Goal: Transaction & Acquisition: Obtain resource

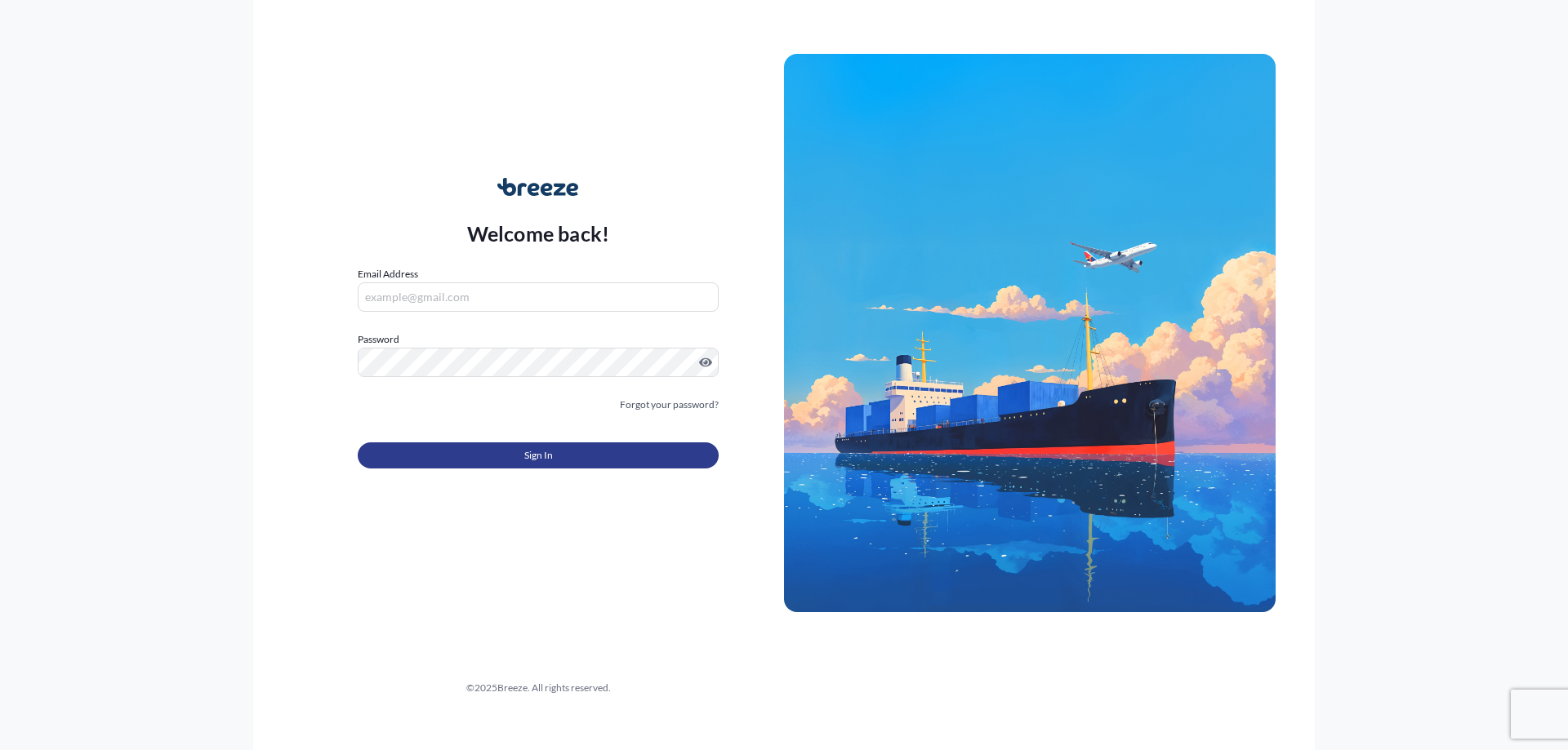
type input "[EMAIL_ADDRESS][DOMAIN_NAME]"
click at [503, 467] on button "Sign In" at bounding box center [538, 455] width 361 height 26
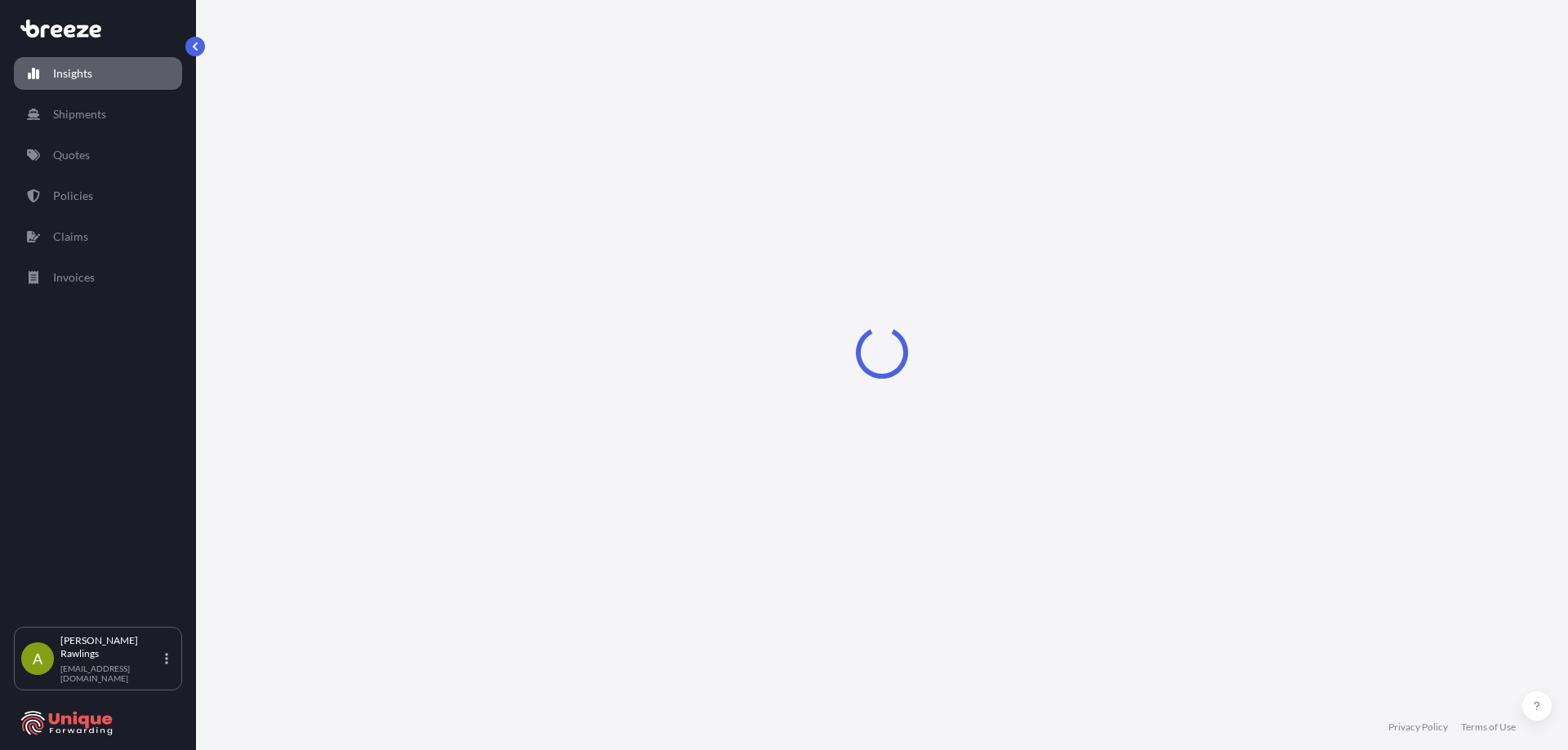
select select "2025"
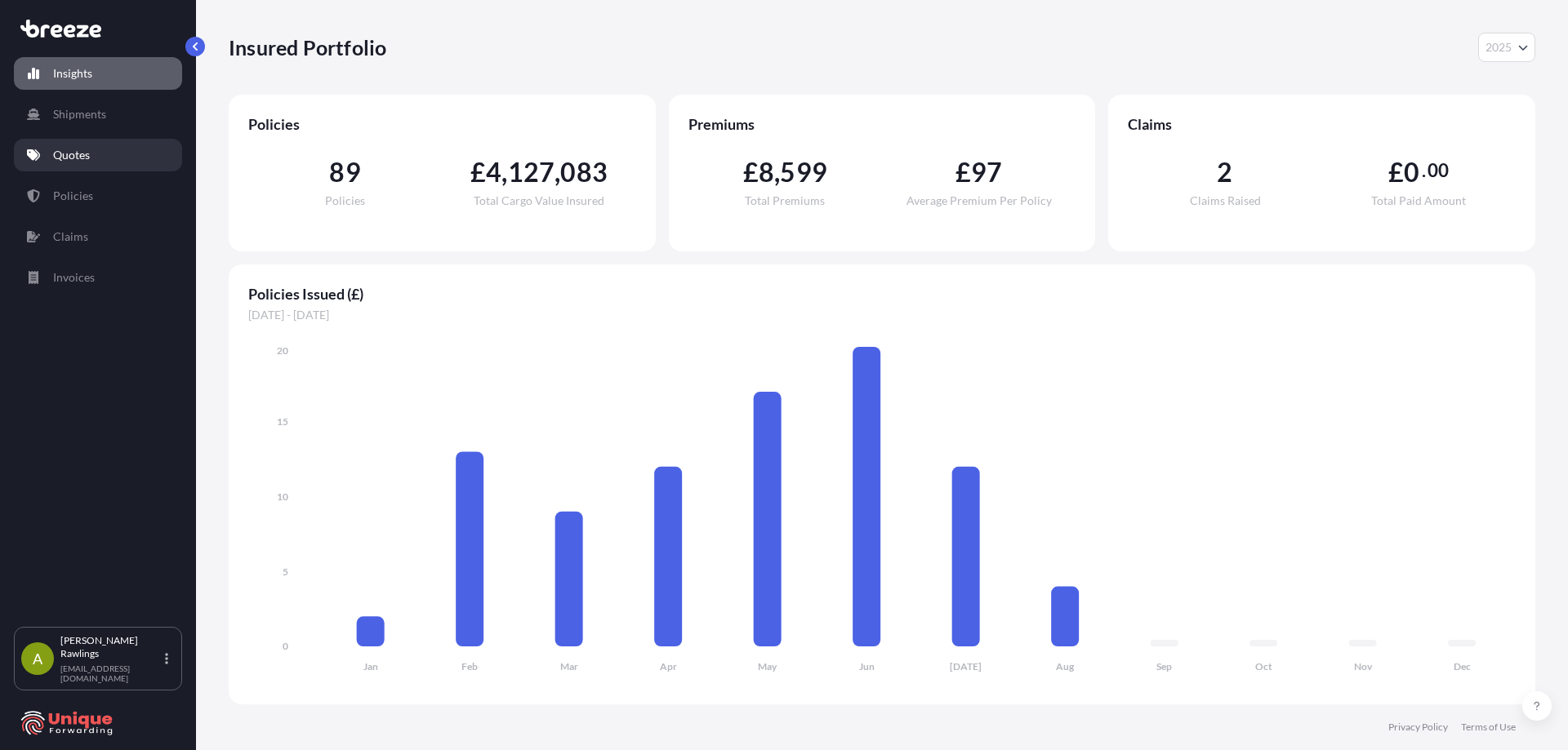
click at [81, 144] on link "Quotes" at bounding box center [98, 154] width 168 height 33
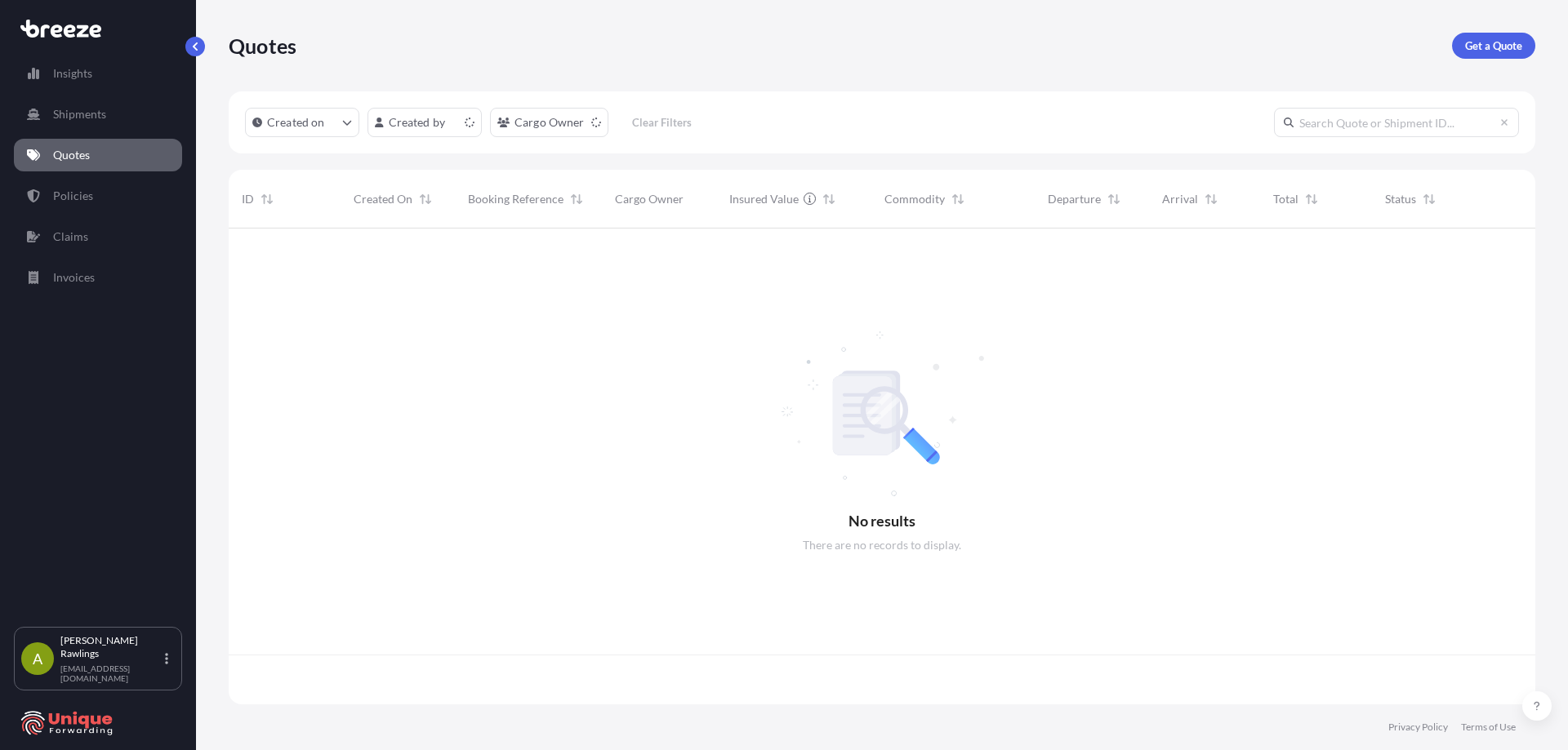
scroll to position [472, 1294]
click at [1410, 122] on input "text" at bounding box center [1397, 122] width 245 height 29
type input "safeaid"
click at [1439, 123] on input "safeaid" at bounding box center [1397, 122] width 245 height 29
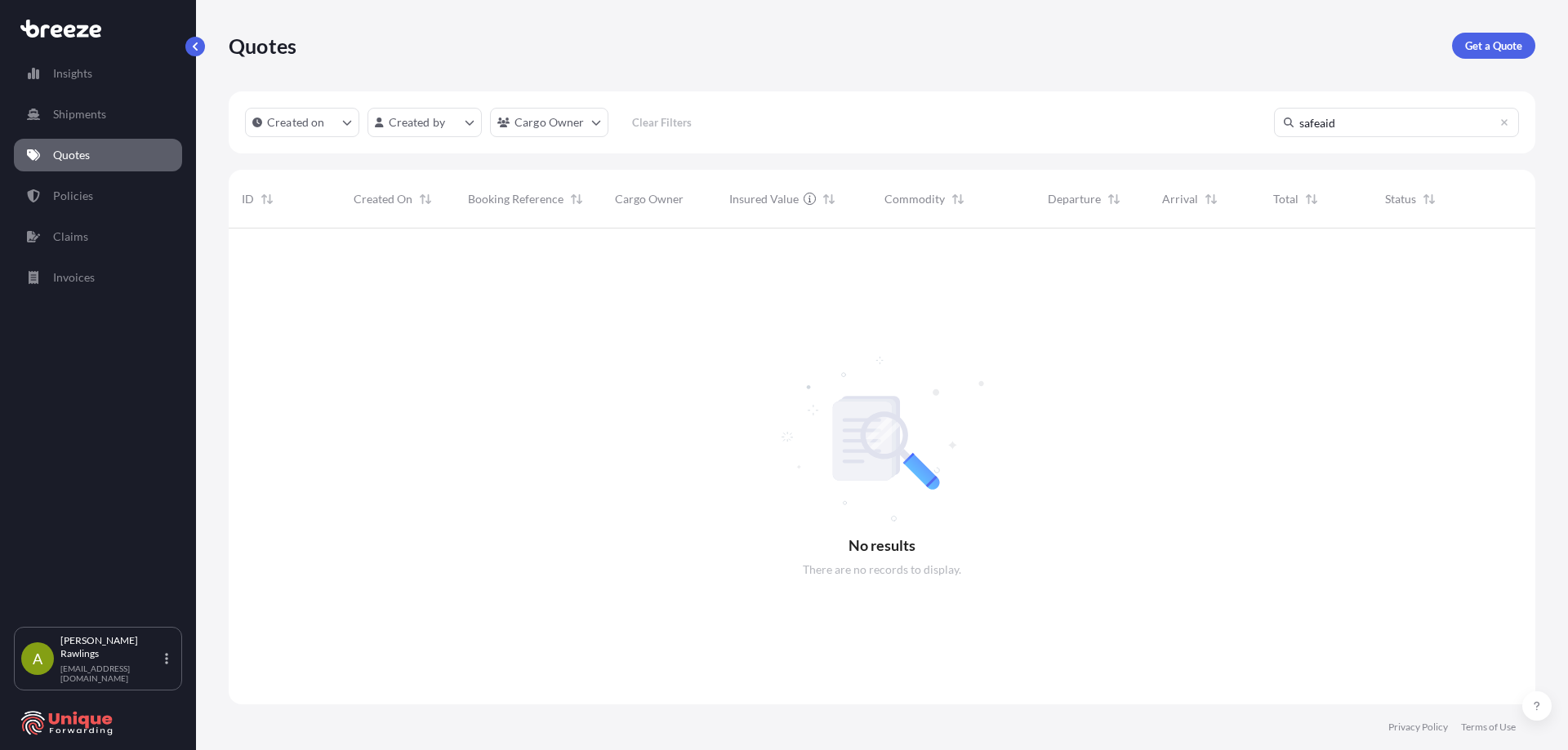
click at [1439, 123] on input "safeaid" at bounding box center [1397, 122] width 245 height 29
click at [530, 121] on html "Insights Shipments Quotes Policies Claims Invoices A [PERSON_NAME] [EMAIL_ADDRE…" at bounding box center [784, 375] width 1568 height 750
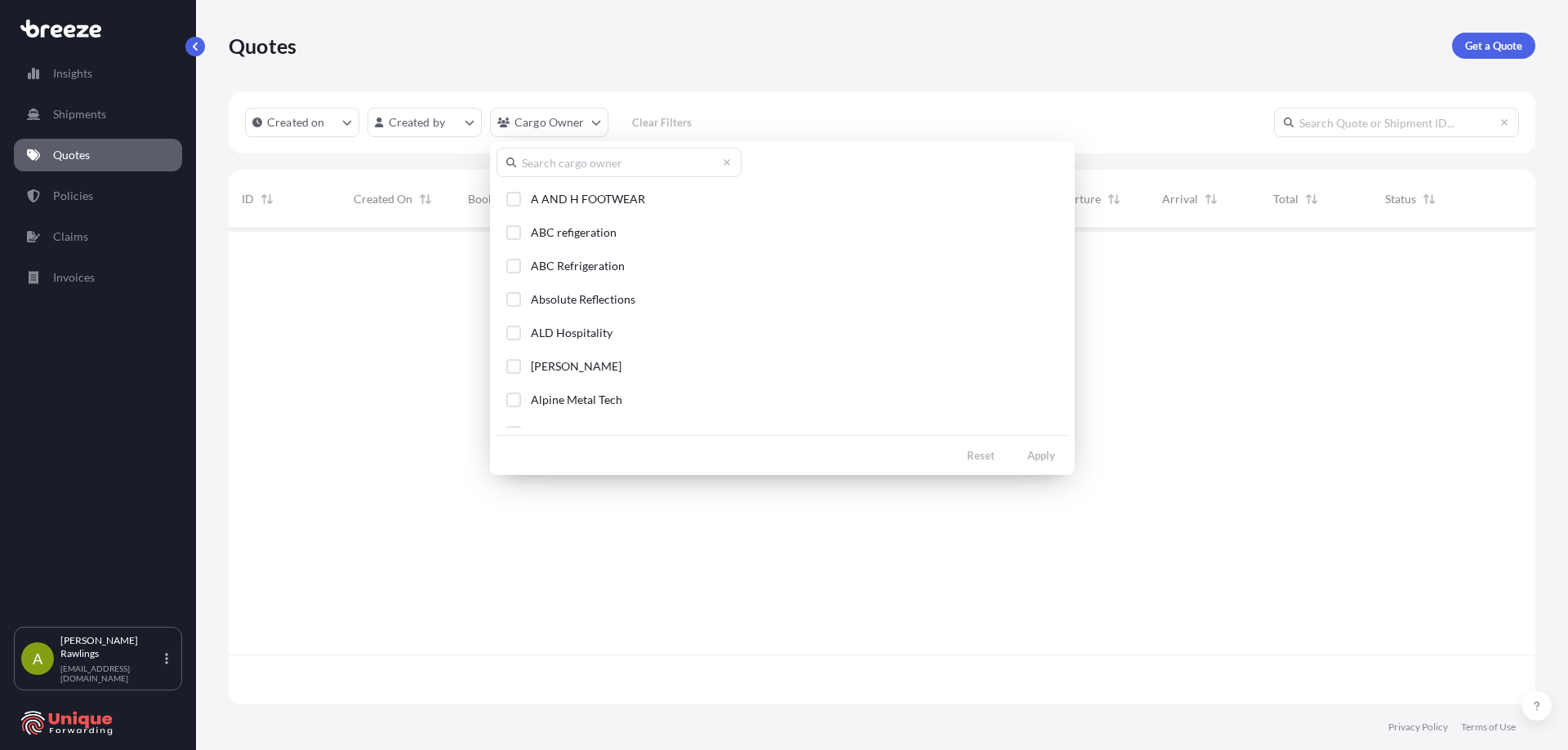
click at [616, 156] on input "text" at bounding box center [619, 162] width 245 height 29
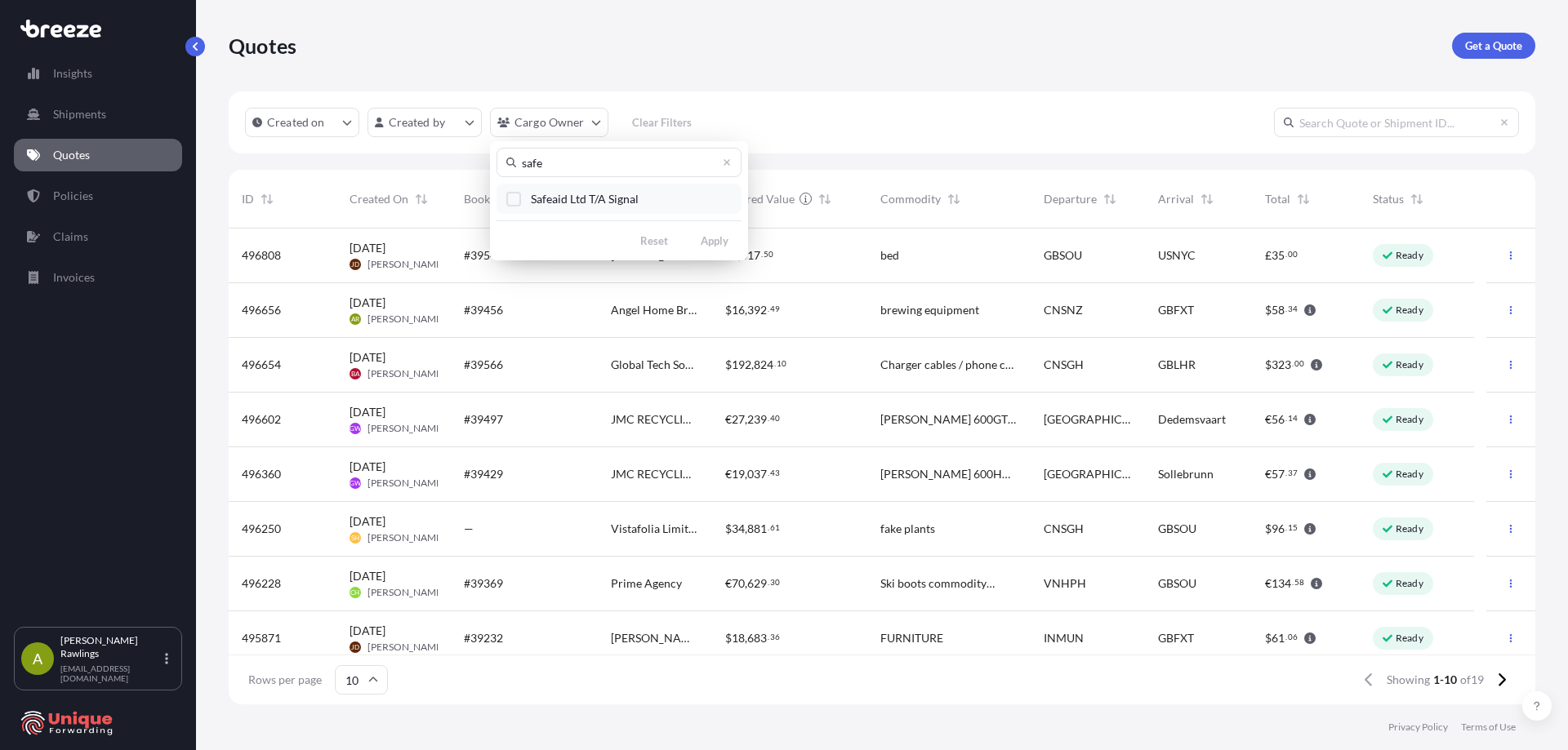
type input "safe"
click at [626, 195] on span "Safeaid Ltd T/A Signal" at bounding box center [584, 199] width 107 height 16
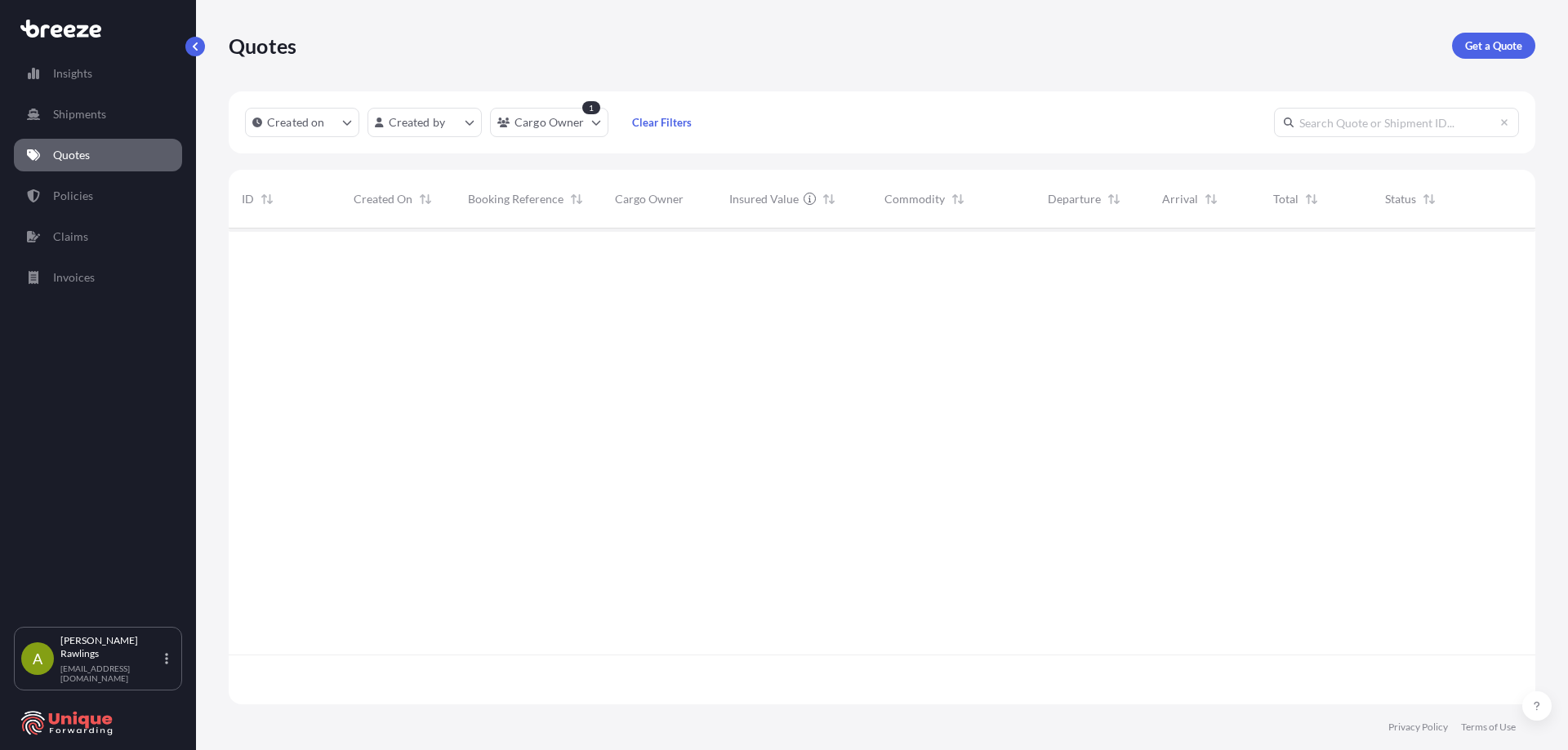
scroll to position [523, 1294]
click at [593, 323] on div at bounding box center [881, 466] width 1307 height 476
click at [527, 126] on html "Insights Shipments Quotes Policies Claims Invoices A [PERSON_NAME] [EMAIL_ADDRE…" at bounding box center [784, 375] width 1568 height 750
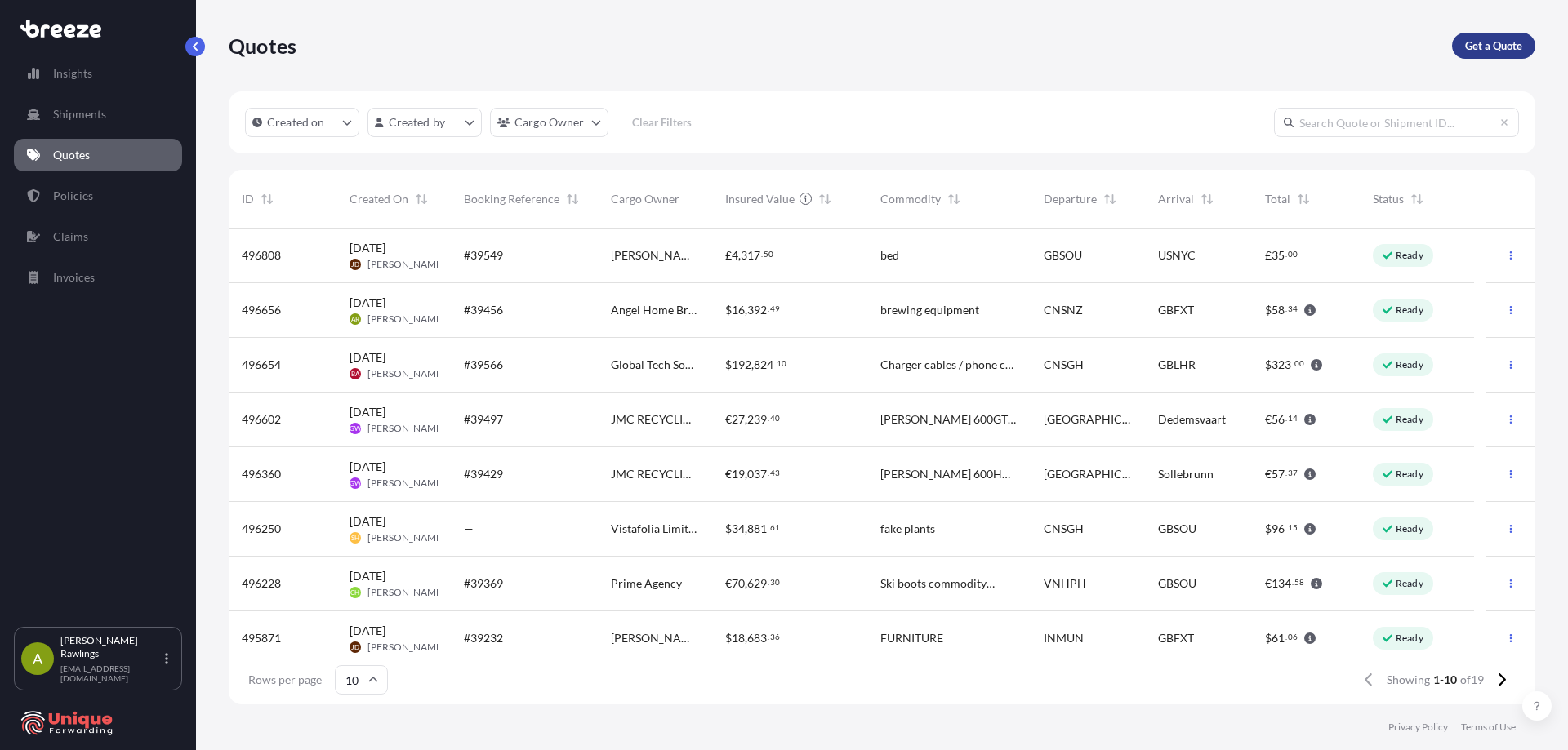
click at [1490, 45] on p "Get a Quote" at bounding box center [1493, 45] width 57 height 16
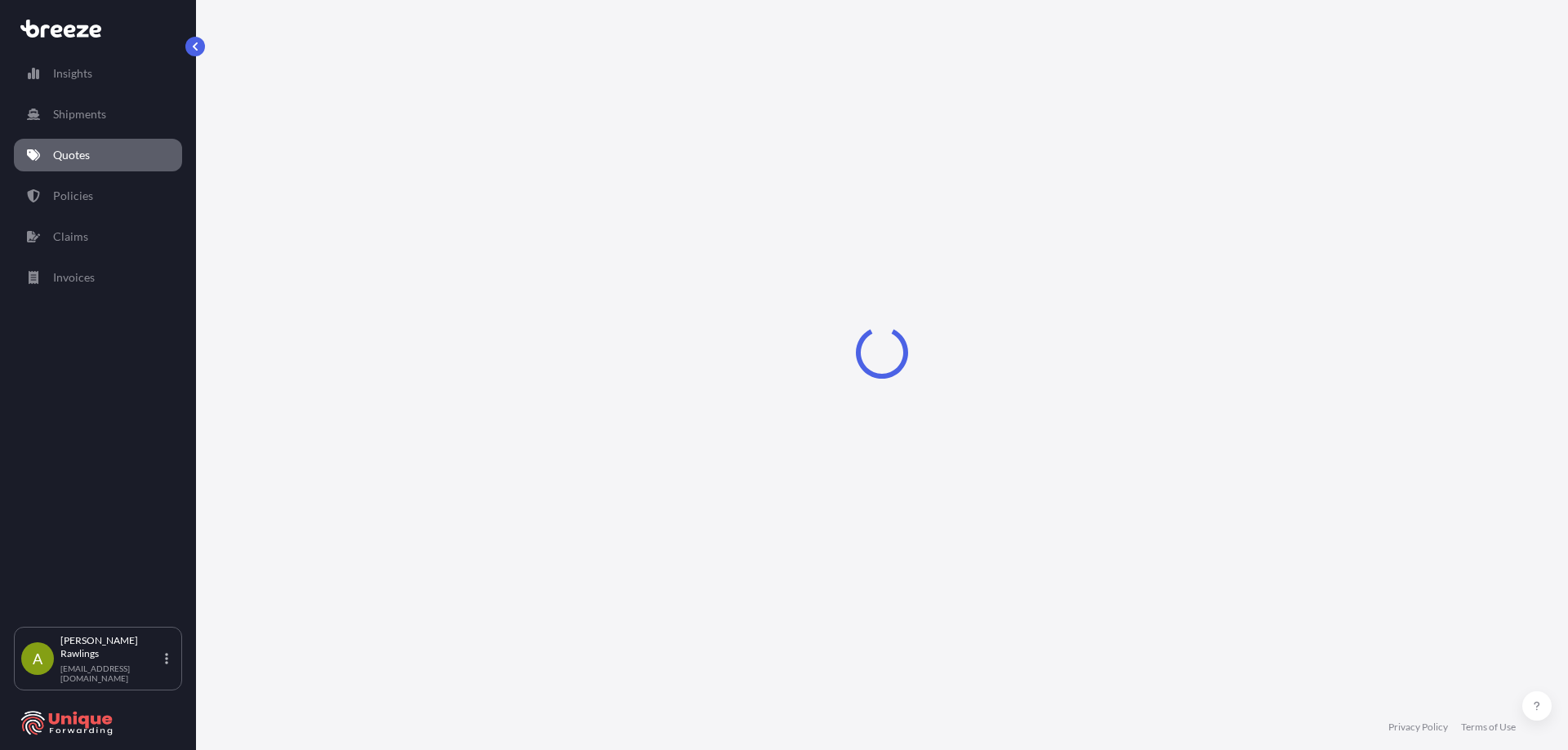
select select "Road"
select select "Sea"
select select "1"
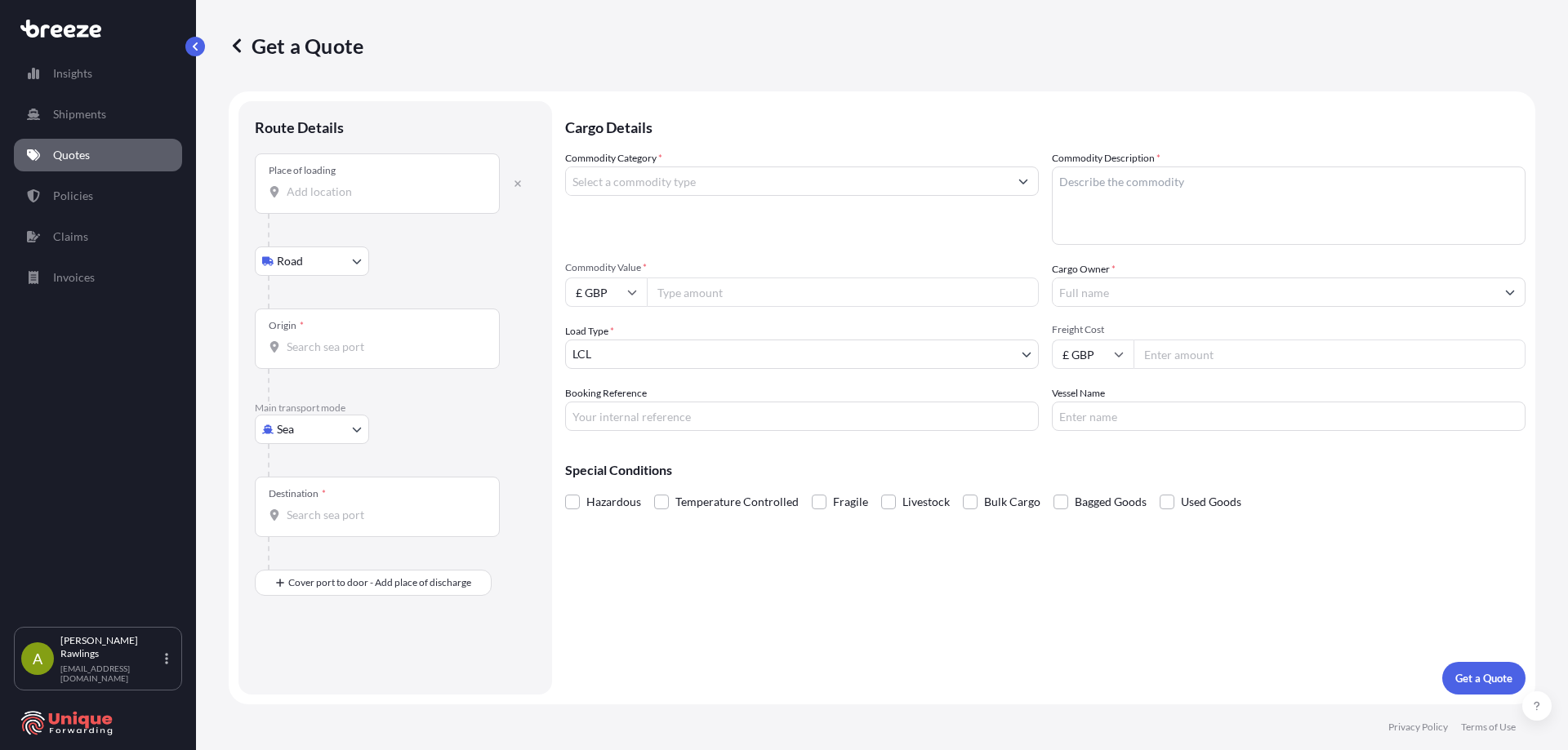
click at [392, 193] on input "Place of loading" at bounding box center [384, 191] width 193 height 16
click at [321, 196] on input "Place of loading" at bounding box center [384, 191] width 193 height 16
paste input "[GEOGRAPHIC_DATA]"
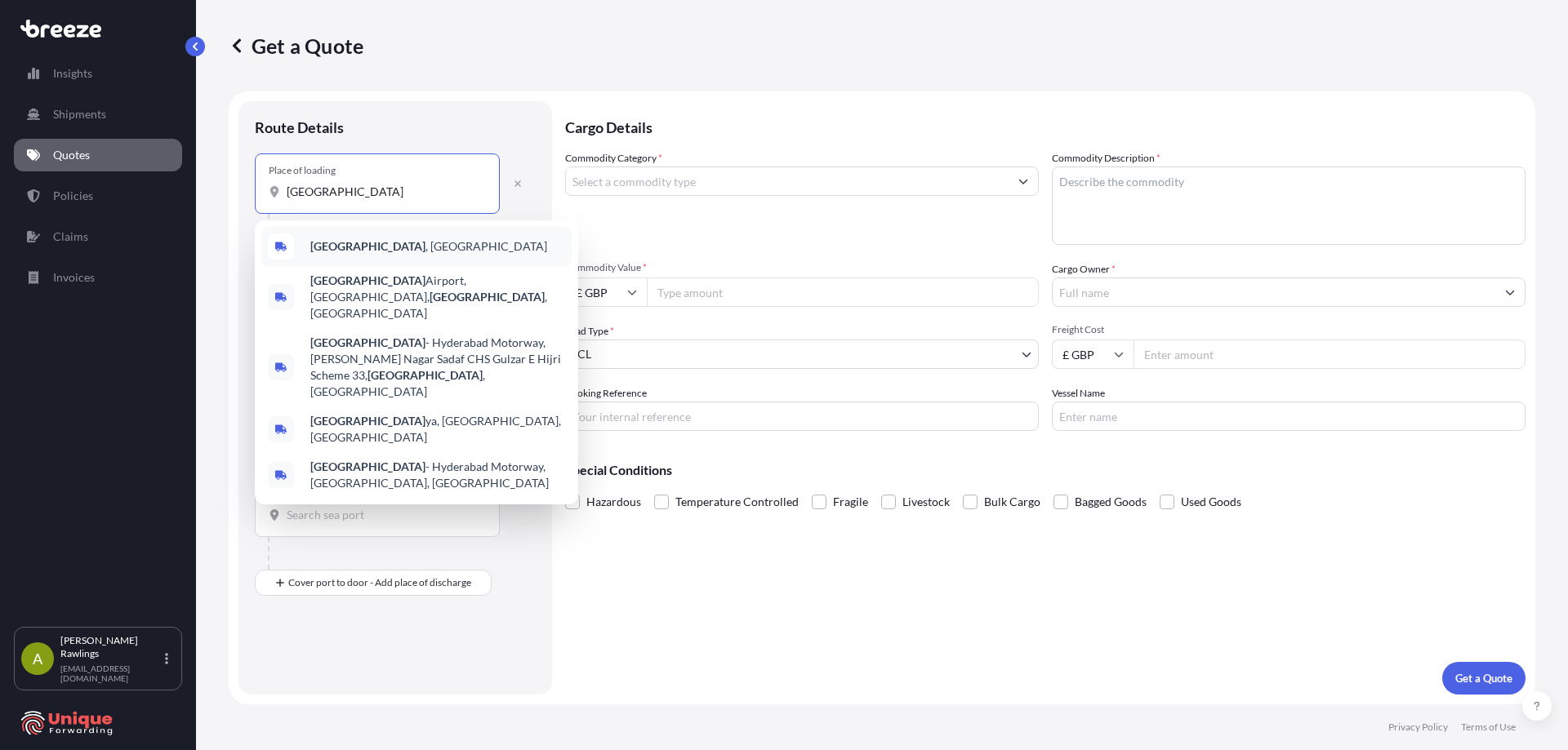
click at [360, 257] on div "[GEOGRAPHIC_DATA] , [GEOGRAPHIC_DATA]" at bounding box center [416, 246] width 311 height 39
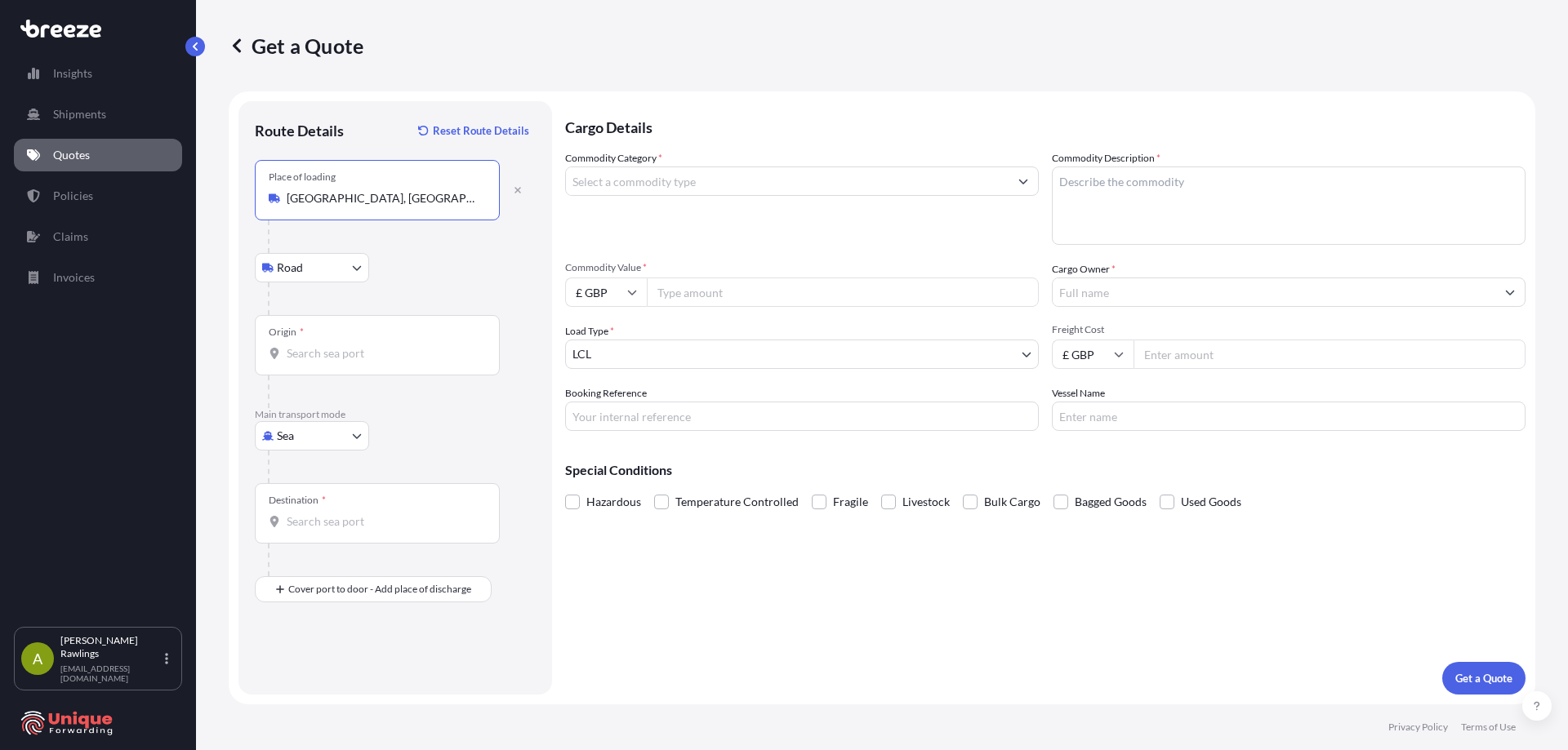
type input "[GEOGRAPHIC_DATA], [GEOGRAPHIC_DATA]"
click at [313, 364] on div "Origin *" at bounding box center [378, 346] width 245 height 60
click at [313, 362] on input "Origin *" at bounding box center [384, 353] width 193 height 16
click at [325, 354] on input "Origin * Please select an origin" at bounding box center [384, 353] width 193 height 16
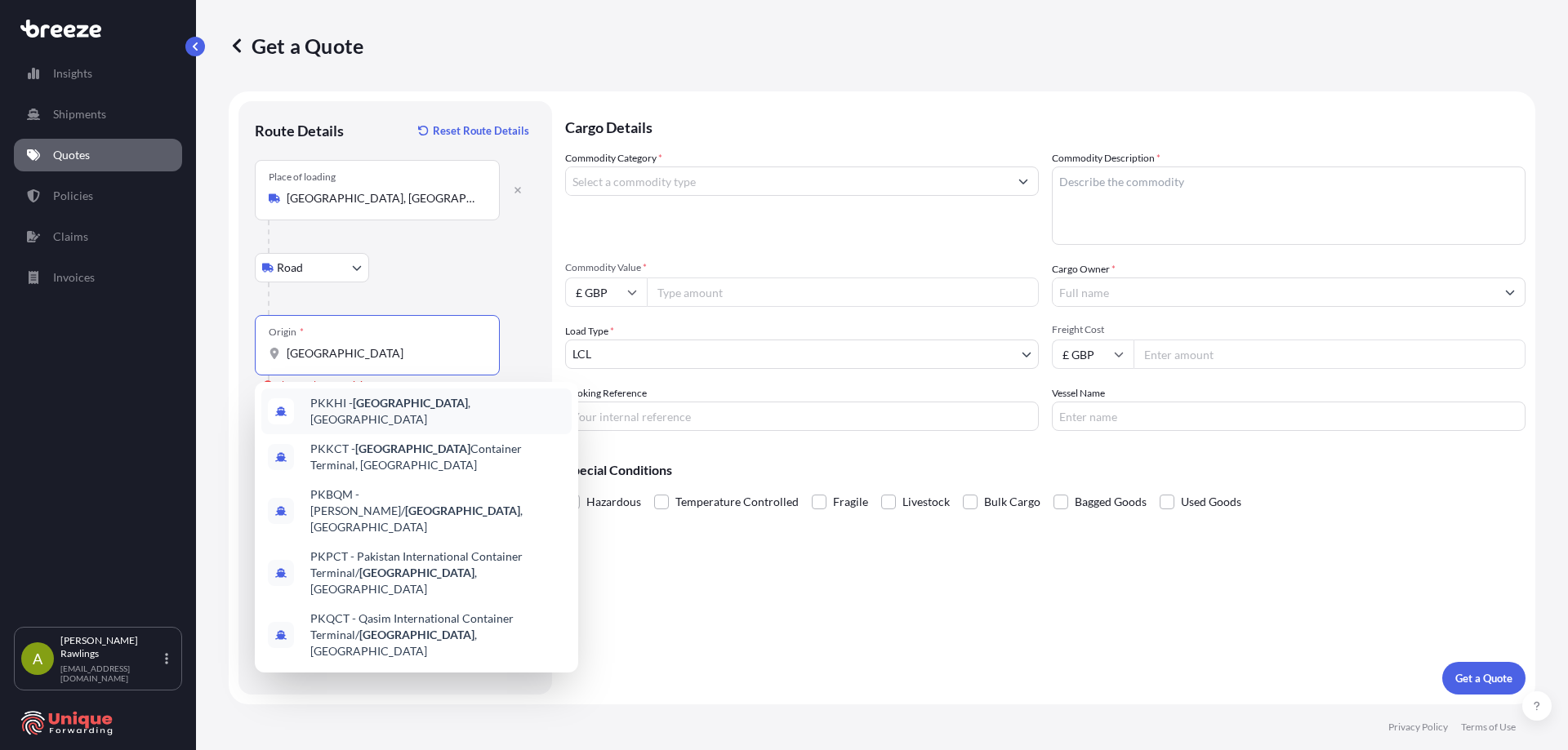
click at [433, 403] on span "PKKHI - [GEOGRAPHIC_DATA] , [GEOGRAPHIC_DATA]" at bounding box center [438, 411] width 255 height 33
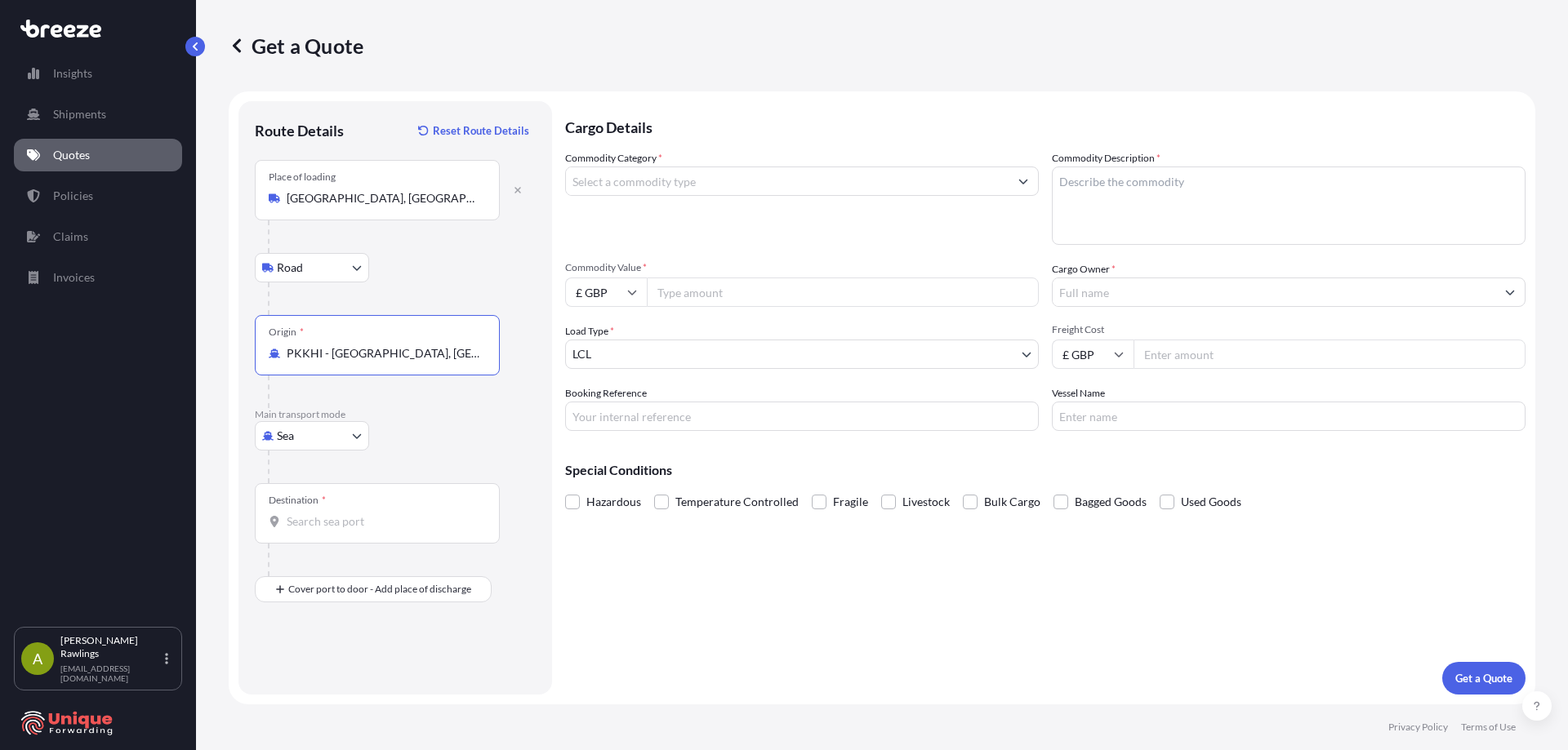
type input "PKKHI - [GEOGRAPHIC_DATA], [GEOGRAPHIC_DATA]"
click at [363, 519] on input "Destination *" at bounding box center [384, 521] width 193 height 16
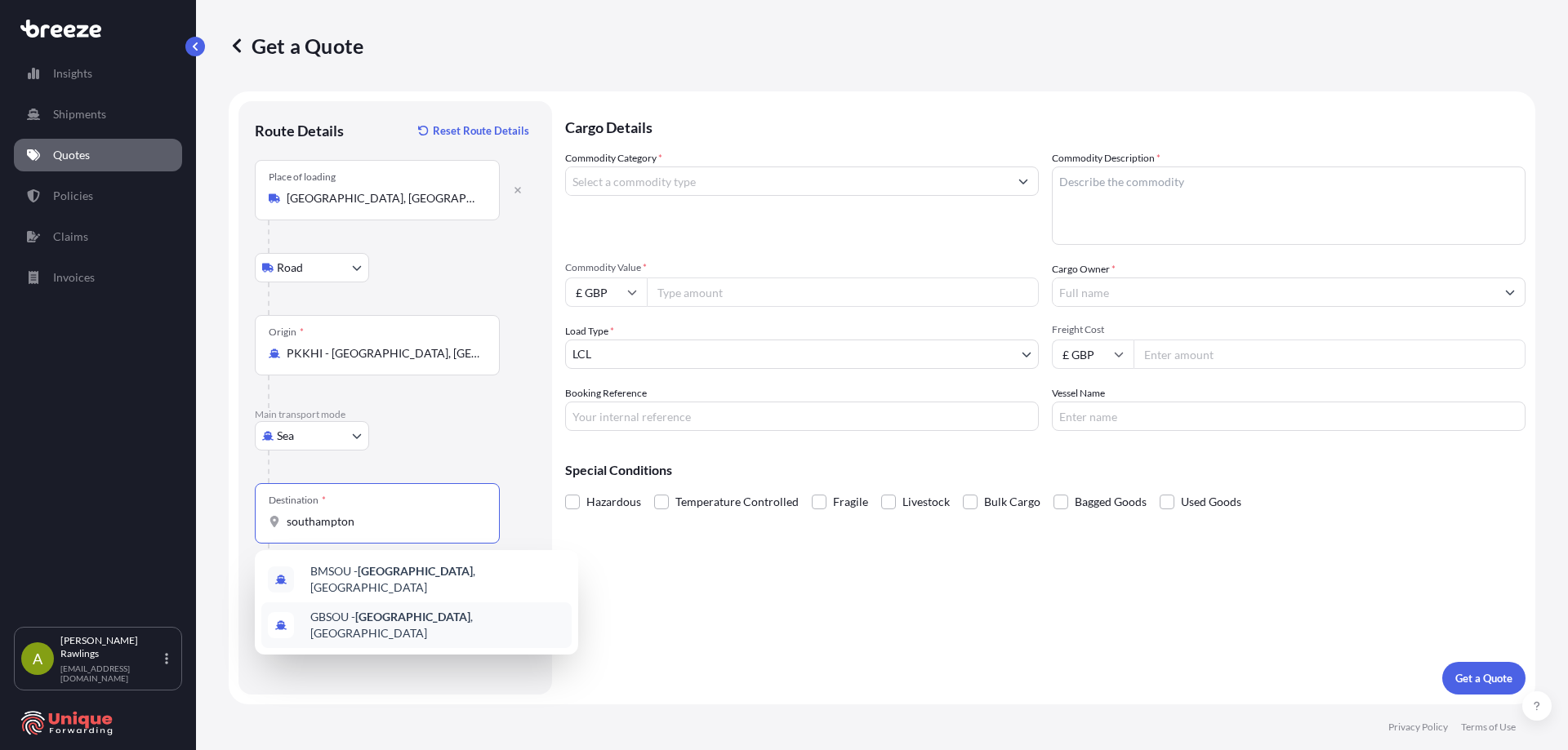
click at [523, 617] on div "GBSOU - [GEOGRAPHIC_DATA] , [GEOGRAPHIC_DATA]" at bounding box center [416, 625] width 311 height 45
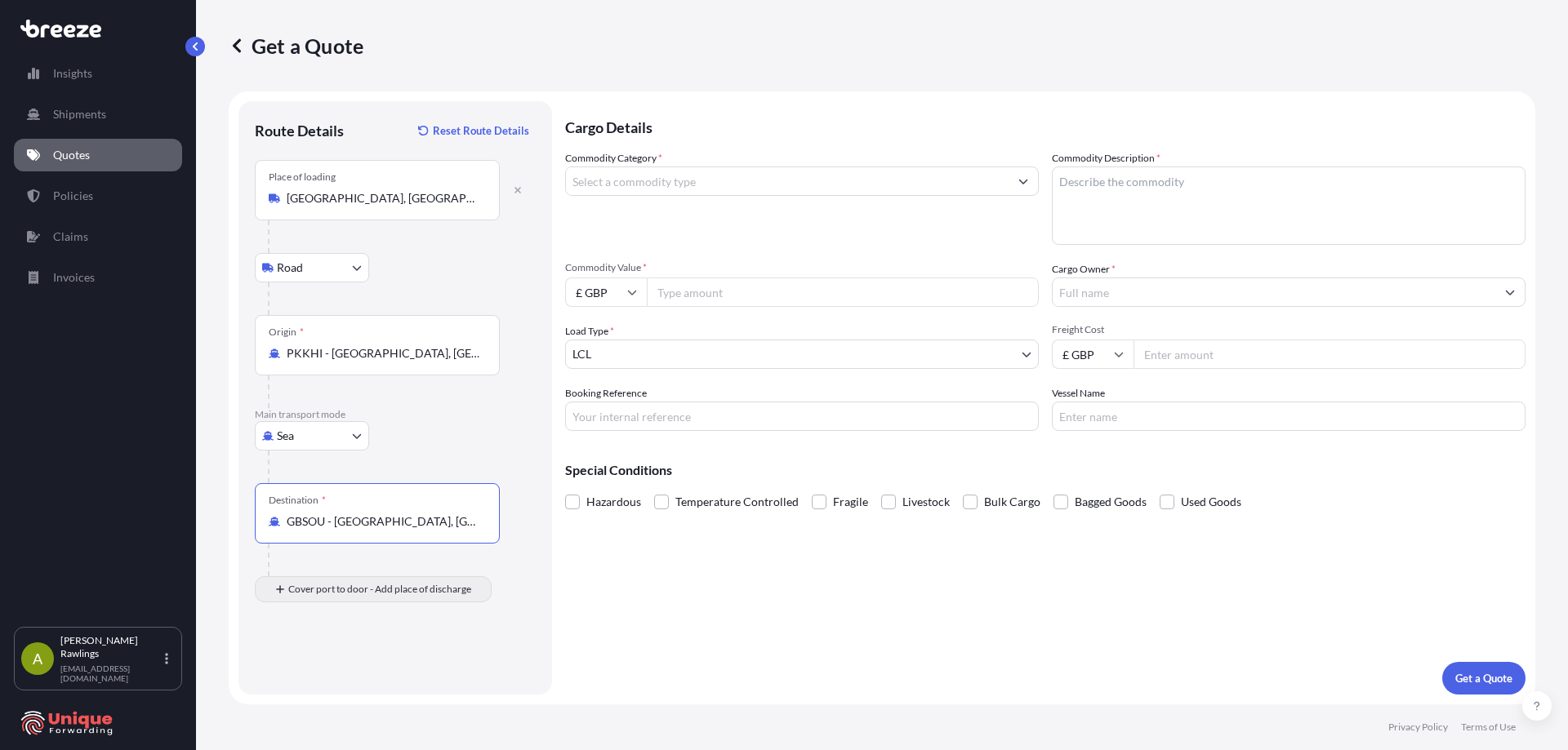
type input "GBSOU - [GEOGRAPHIC_DATA], [GEOGRAPHIC_DATA]"
click at [333, 664] on div "Place of Discharge" at bounding box center [378, 669] width 245 height 60
click at [333, 669] on input "Place of Discharge" at bounding box center [384, 676] width 193 height 16
paste input "PO7 7UP"
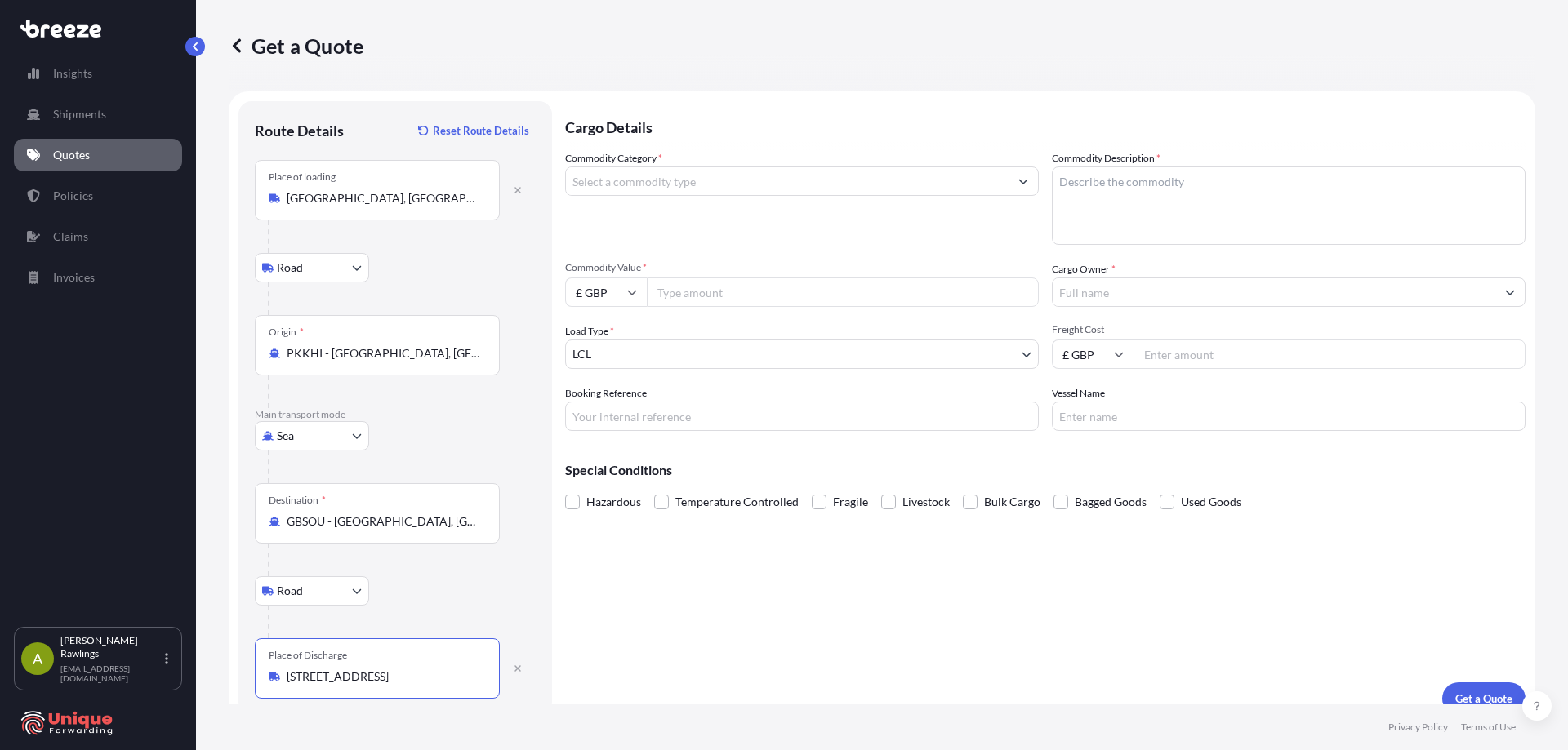
type input "[STREET_ADDRESS]"
click at [687, 175] on input "Commodity Category *" at bounding box center [787, 180] width 442 height 29
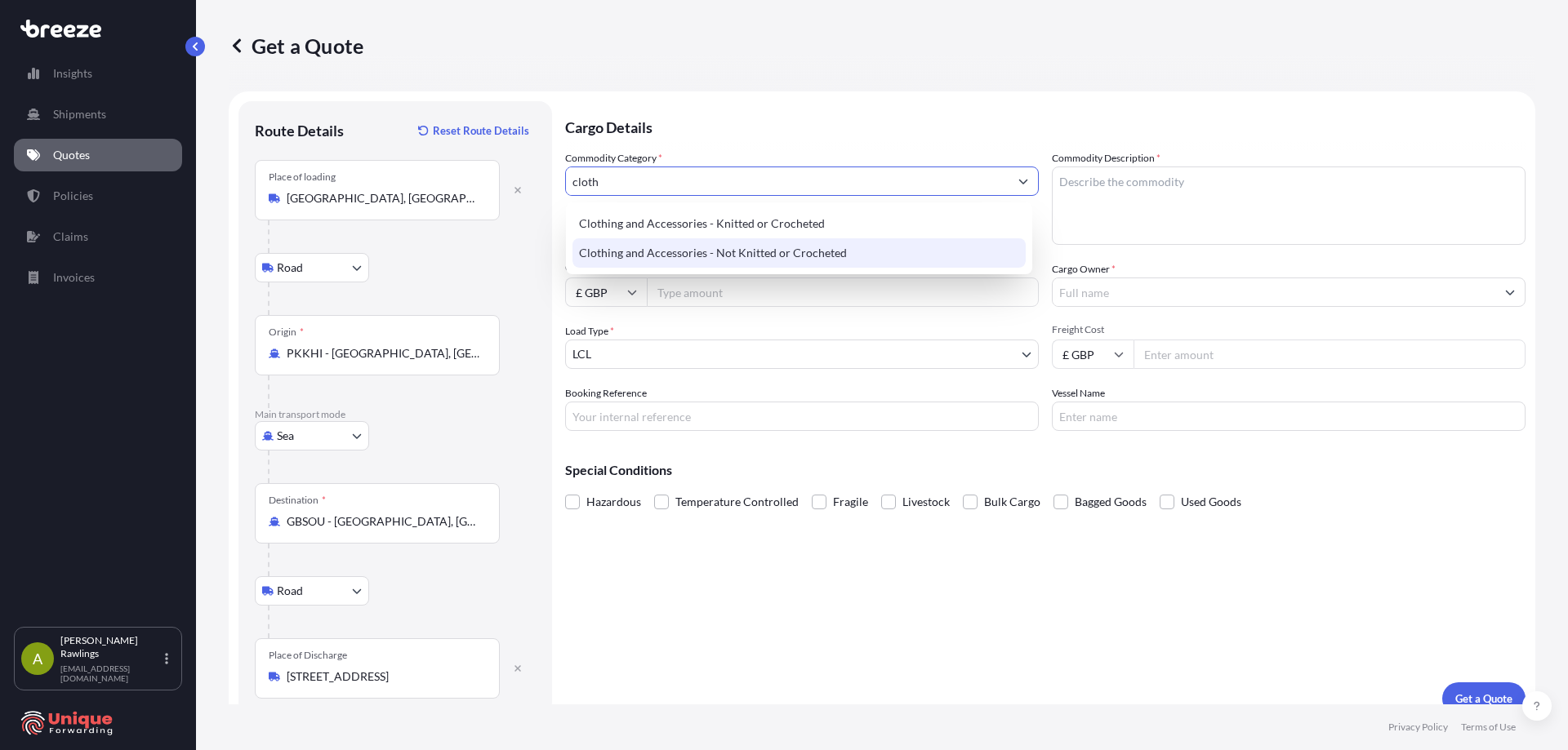
click at [871, 250] on div "Clothing and Accessories - Not Knitted or Crocheted" at bounding box center [799, 253] width 453 height 29
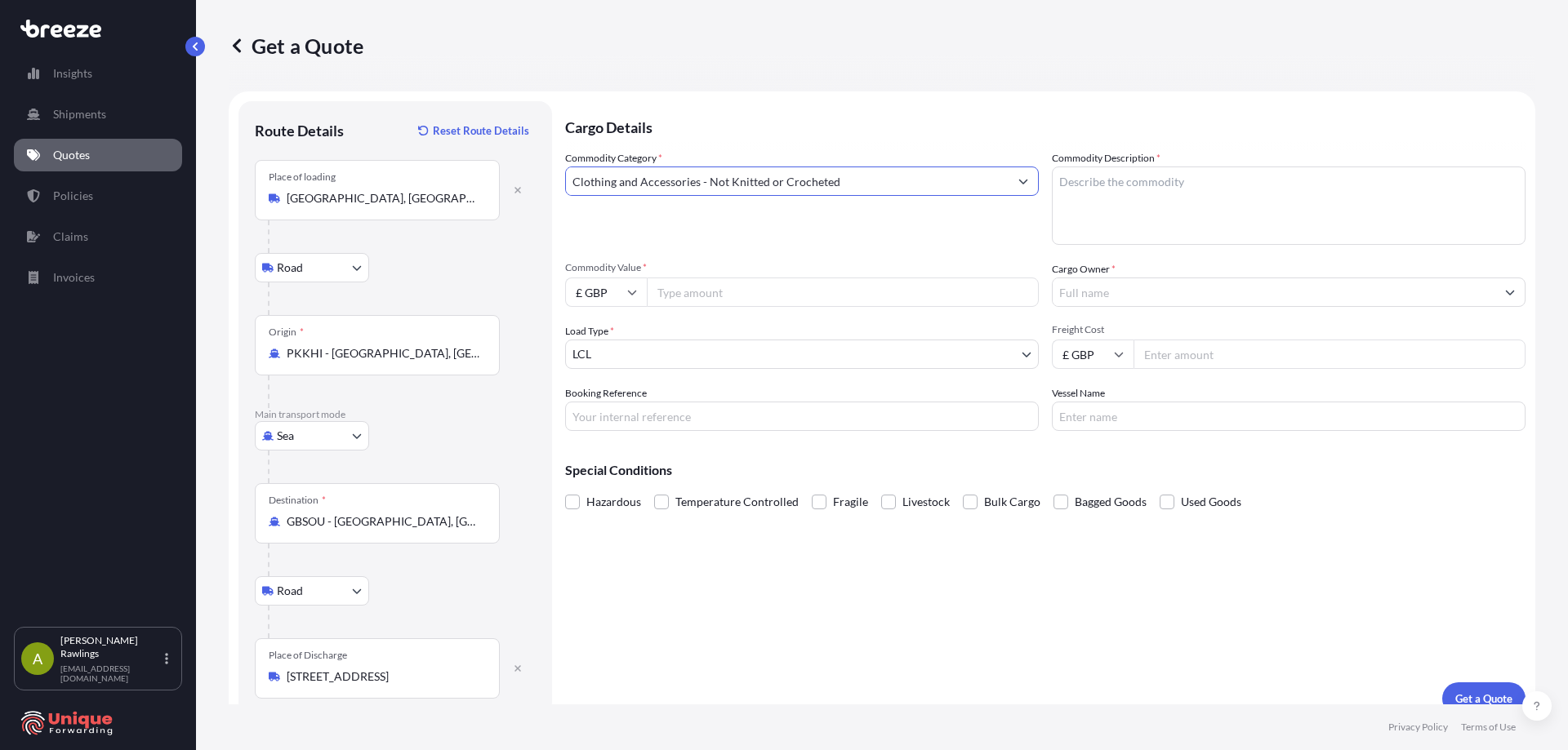
type input "Clothing and Accessories - Not Knitted or Crocheted"
click at [1111, 189] on textarea "Commodity Description *" at bounding box center [1288, 205] width 473 height 78
type textarea "Hi Viz"
click at [631, 305] on input "£ GBP" at bounding box center [605, 292] width 81 height 29
click at [604, 407] on div "$ USD" at bounding box center [606, 405] width 69 height 31
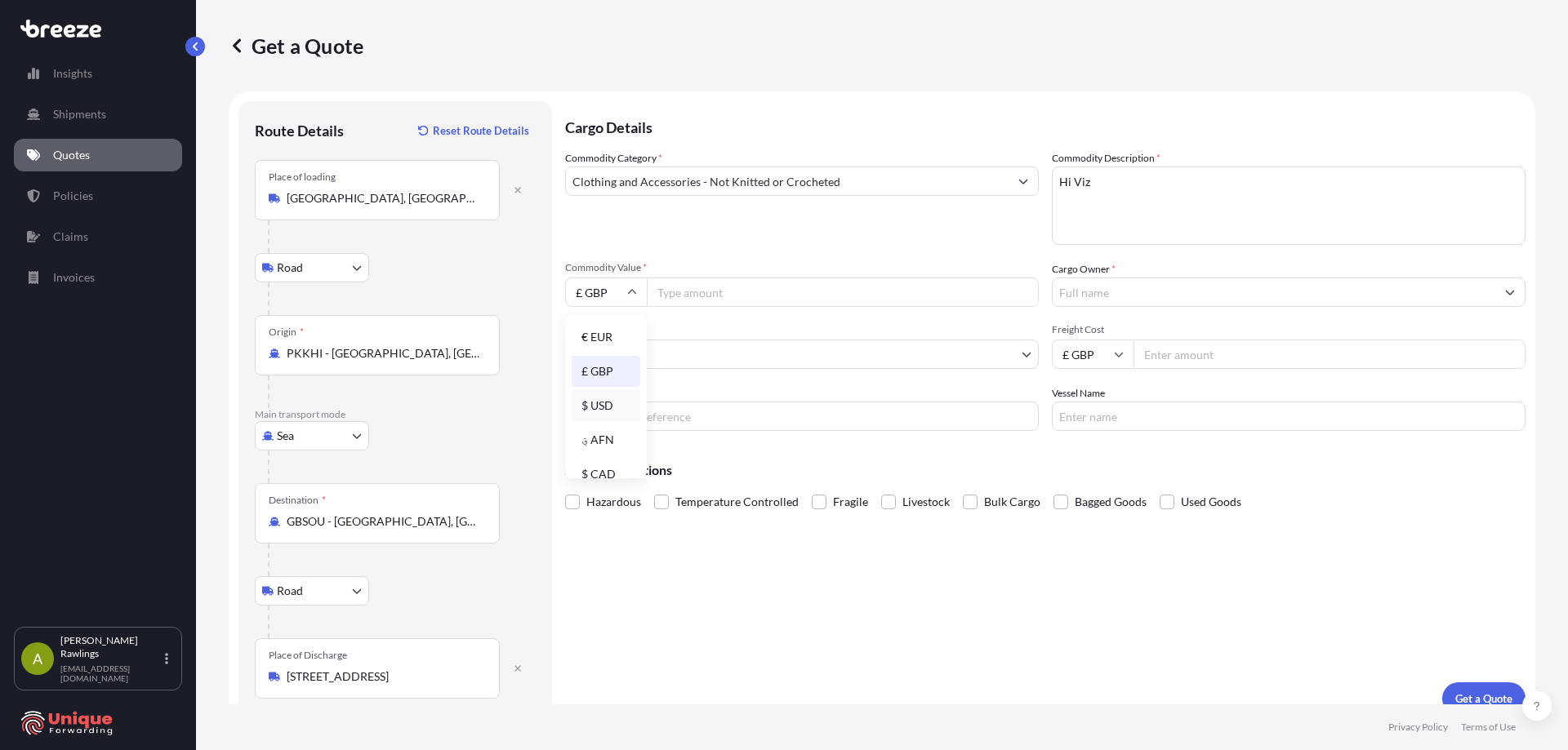
type input "$ USD"
drag, startPoint x: 709, startPoint y: 274, endPoint x: 708, endPoint y: 286, distance: 12.0
click at [709, 279] on div "Commodity Value * $ USD" at bounding box center [802, 284] width 473 height 45
click at [708, 287] on input "Commodity Value *" at bounding box center [843, 292] width 392 height 29
type input "13000"
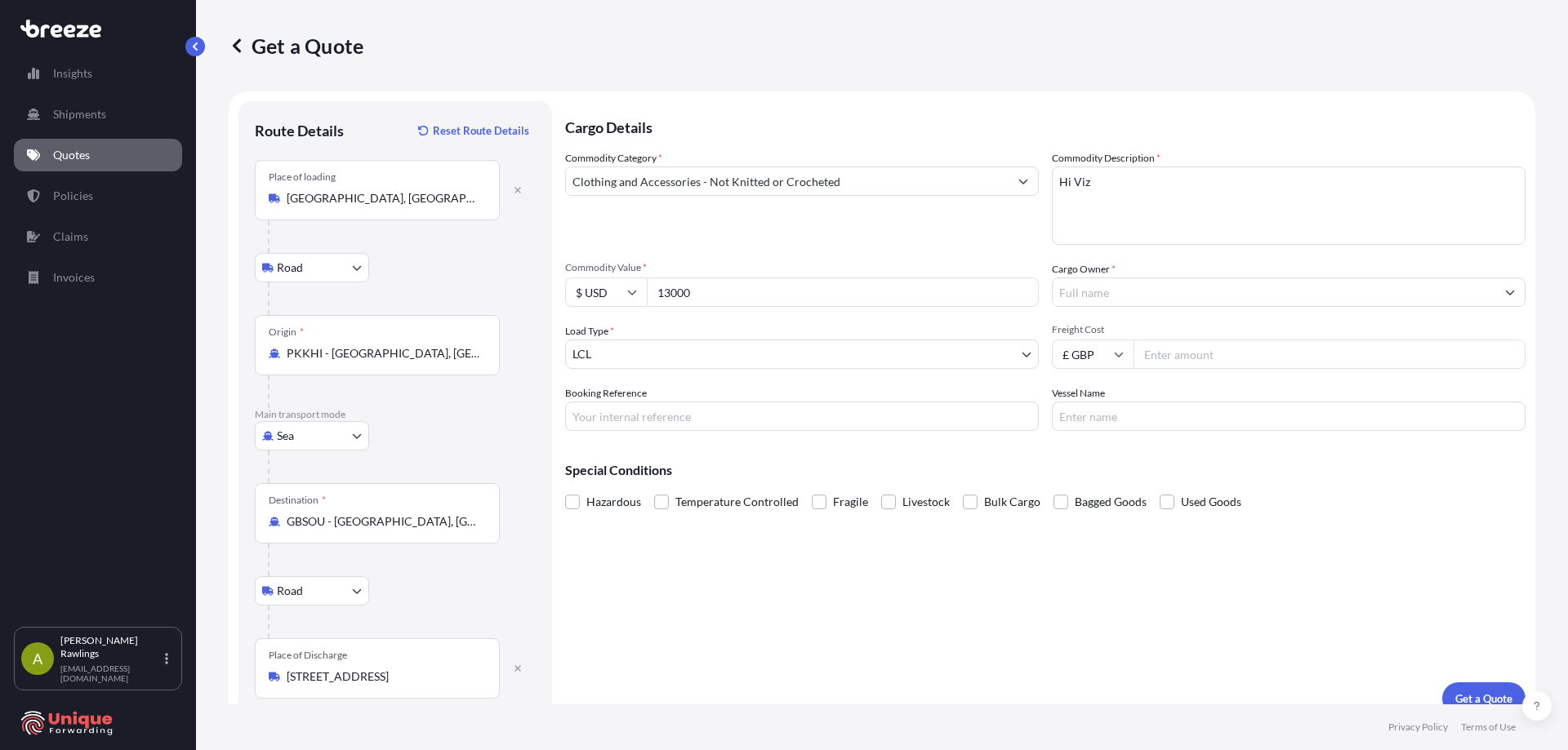
click at [1121, 300] on input "Cargo Owner *" at bounding box center [1273, 292] width 442 height 29
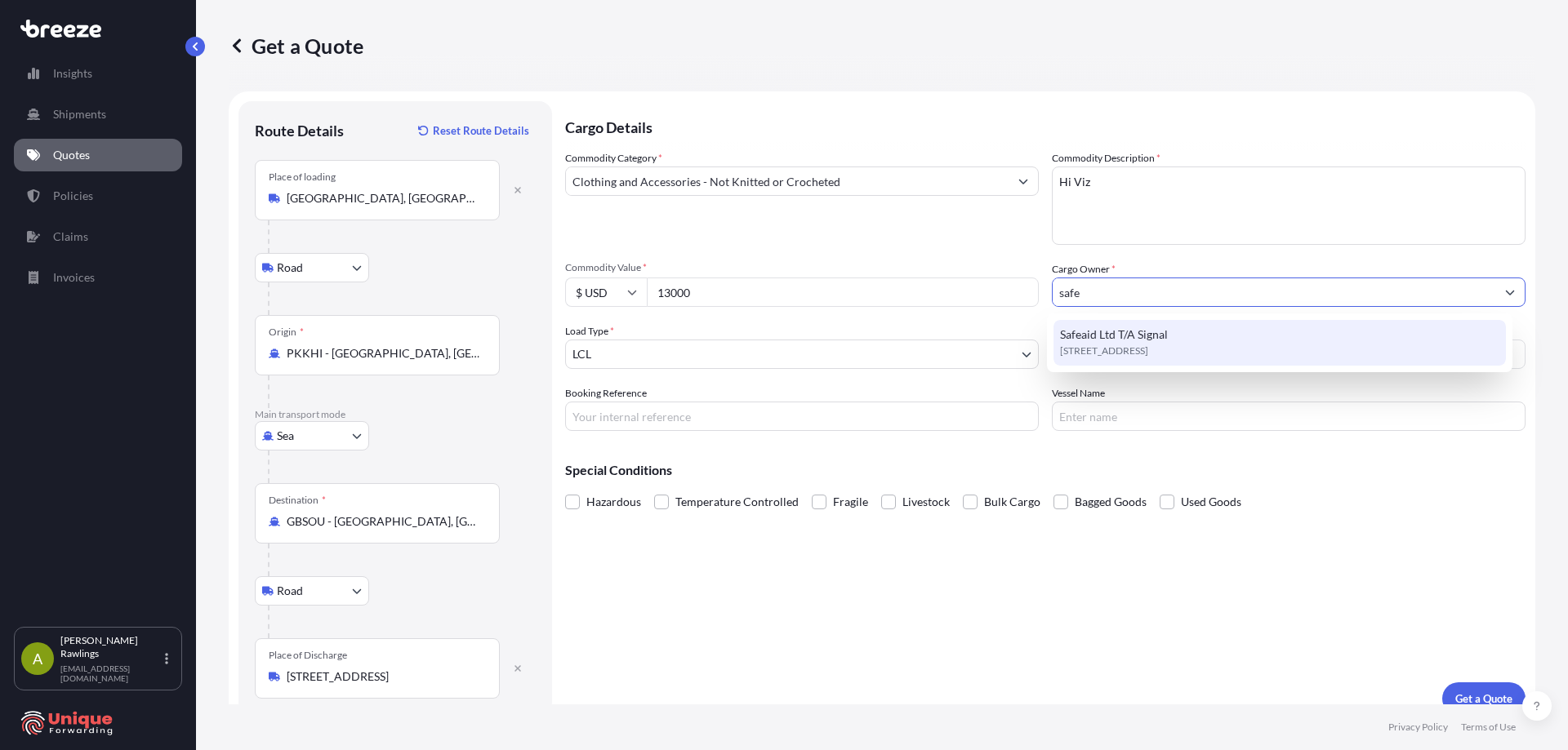
click at [1144, 343] on span "[STREET_ADDRESS]" at bounding box center [1104, 351] width 88 height 16
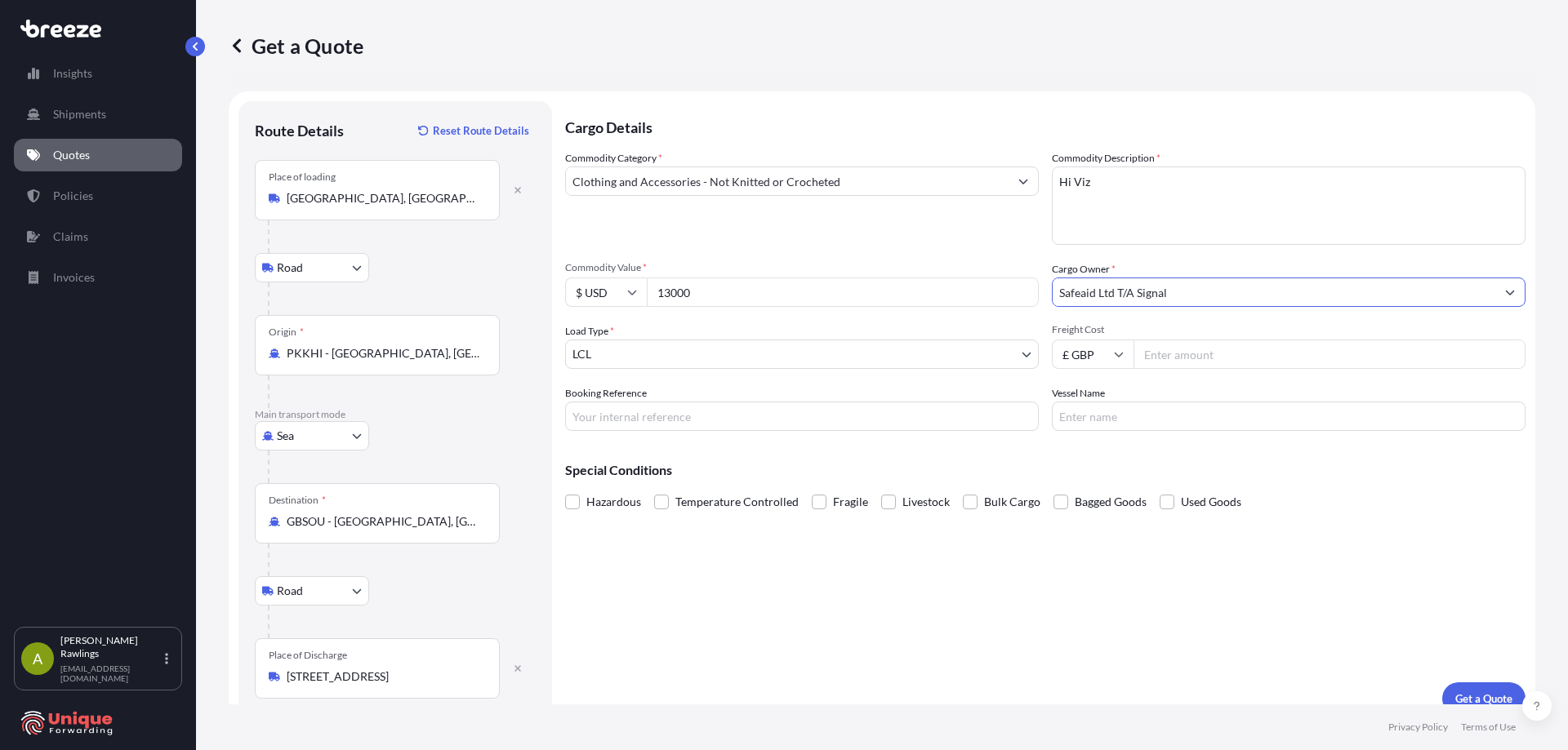
type input "Safeaid Ltd T/A Signal"
click at [1192, 357] on input "Freight Cost" at bounding box center [1329, 354] width 392 height 29
click at [691, 415] on input "Booking Reference" at bounding box center [802, 416] width 473 height 29
paste input "#39750"
type input "#39750"
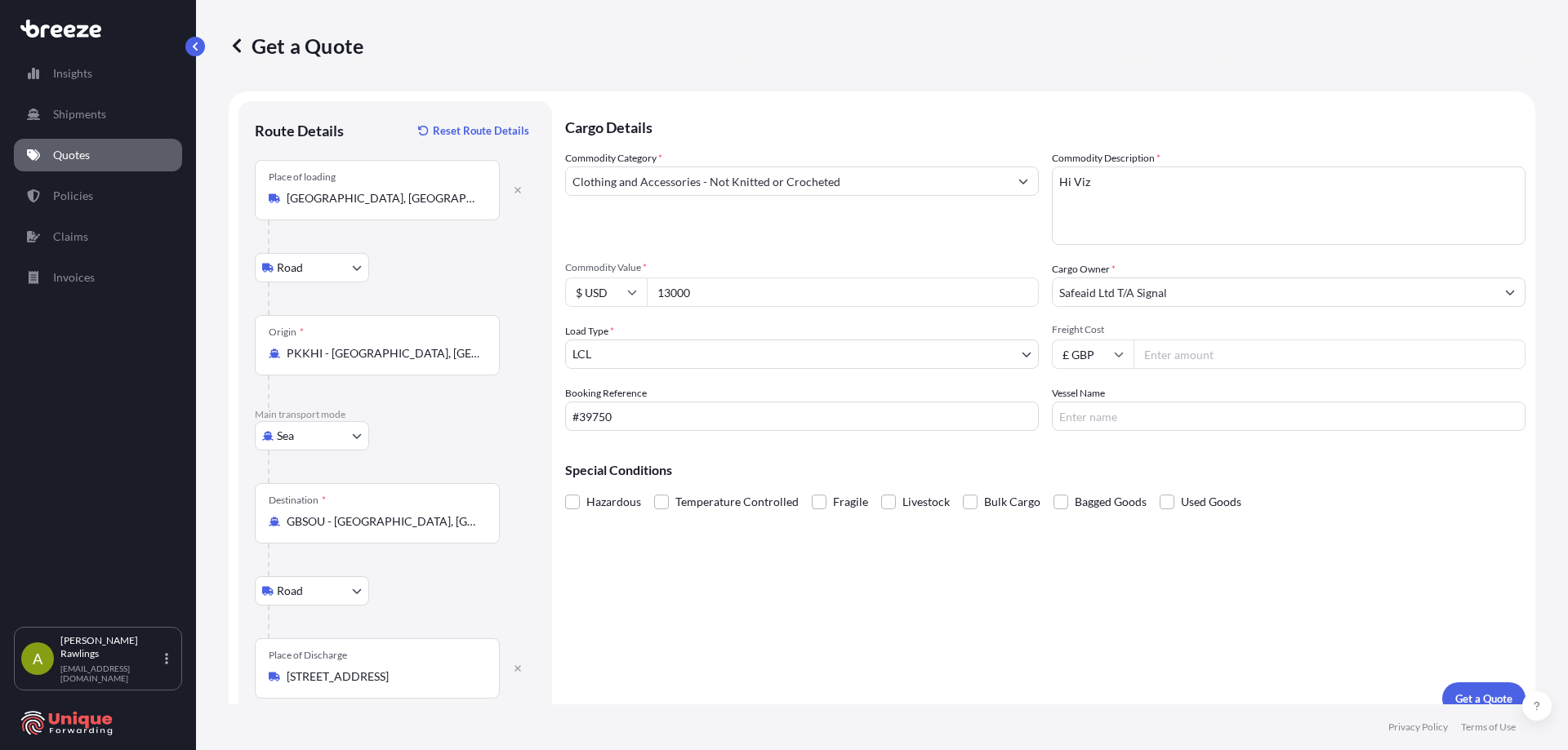
drag, startPoint x: 681, startPoint y: 230, endPoint x: 690, endPoint y: 224, distance: 10.8
click at [684, 229] on div "Commodity Category * Clothing and Accessories - Not Knitted or Crocheted" at bounding box center [802, 197] width 473 height 95
click at [1206, 342] on input "Freight Cost" at bounding box center [1329, 354] width 392 height 29
type input "995"
click at [1125, 424] on input "Vessel Name" at bounding box center [1288, 416] width 473 height 29
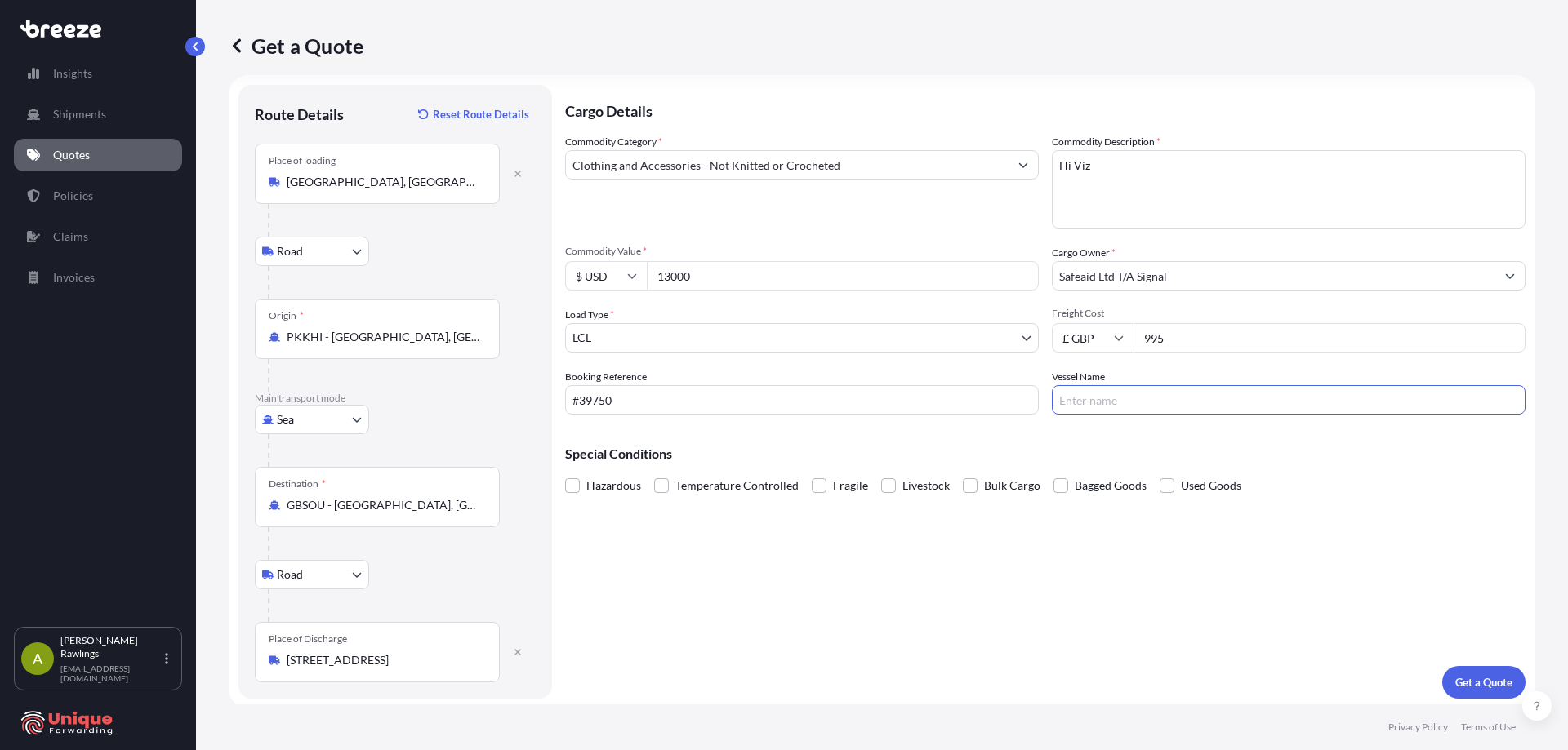
scroll to position [20, 0]
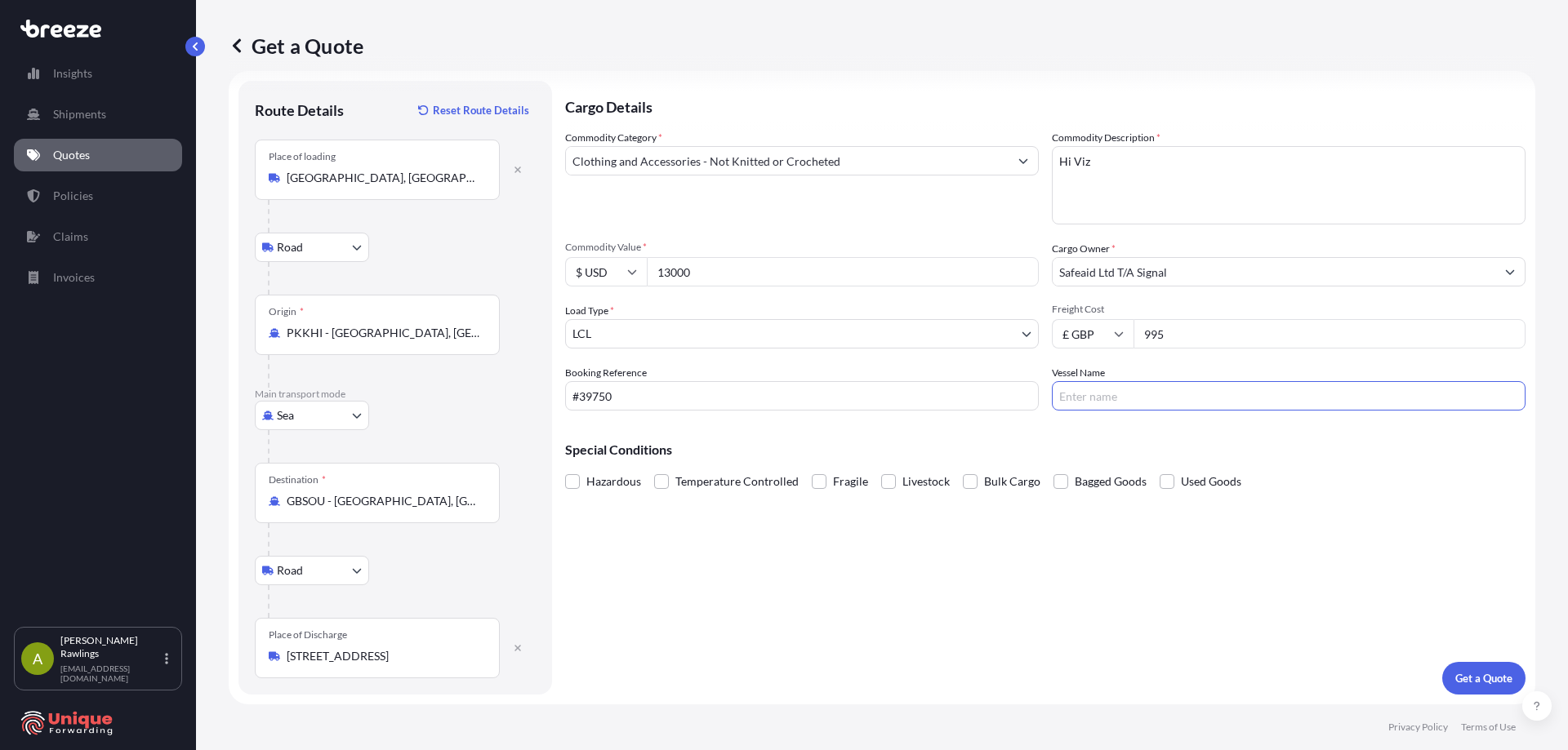
click at [1459, 674] on p "Get a Quote" at bounding box center [1484, 678] width 57 height 16
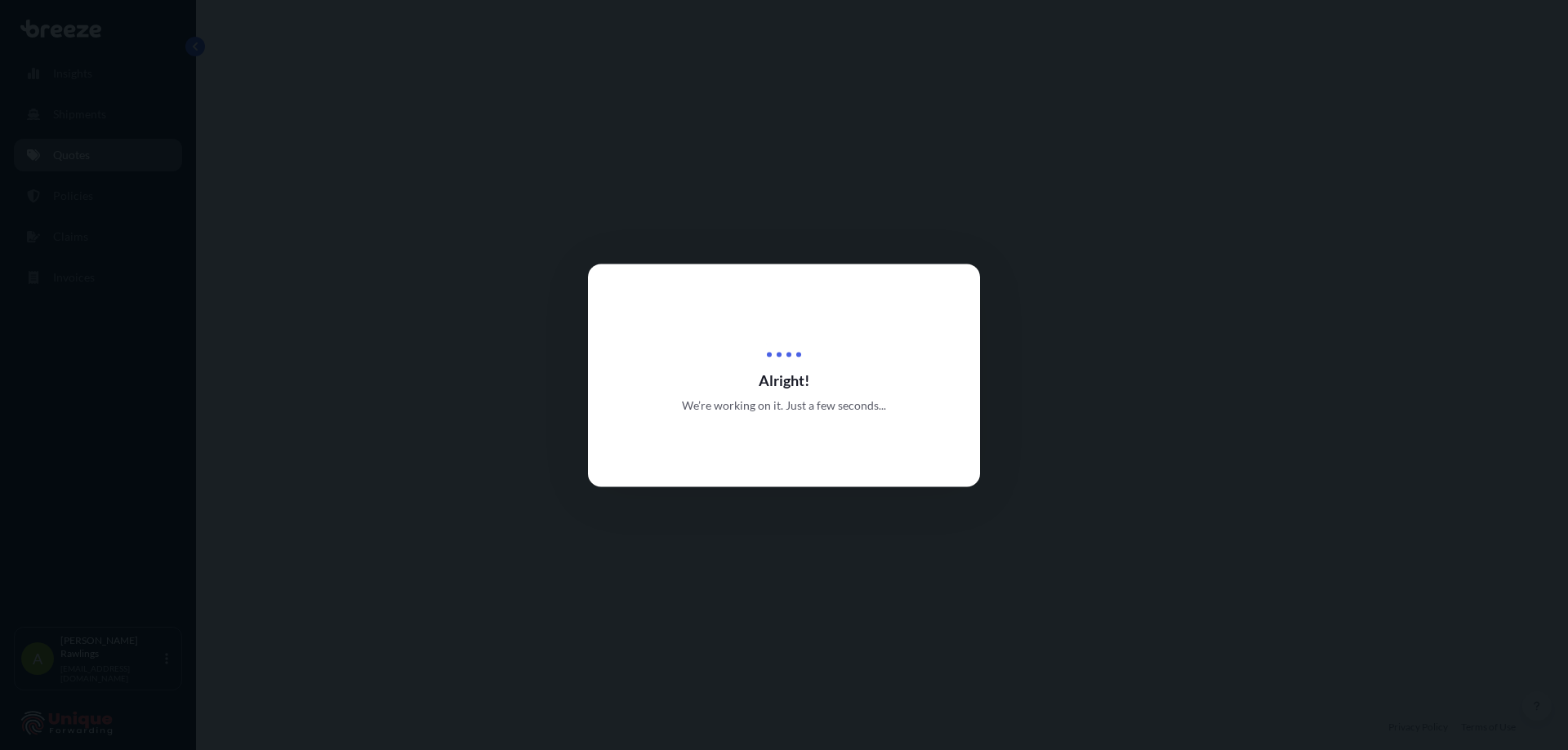
select select "Road"
select select "Sea"
select select "Road"
select select "1"
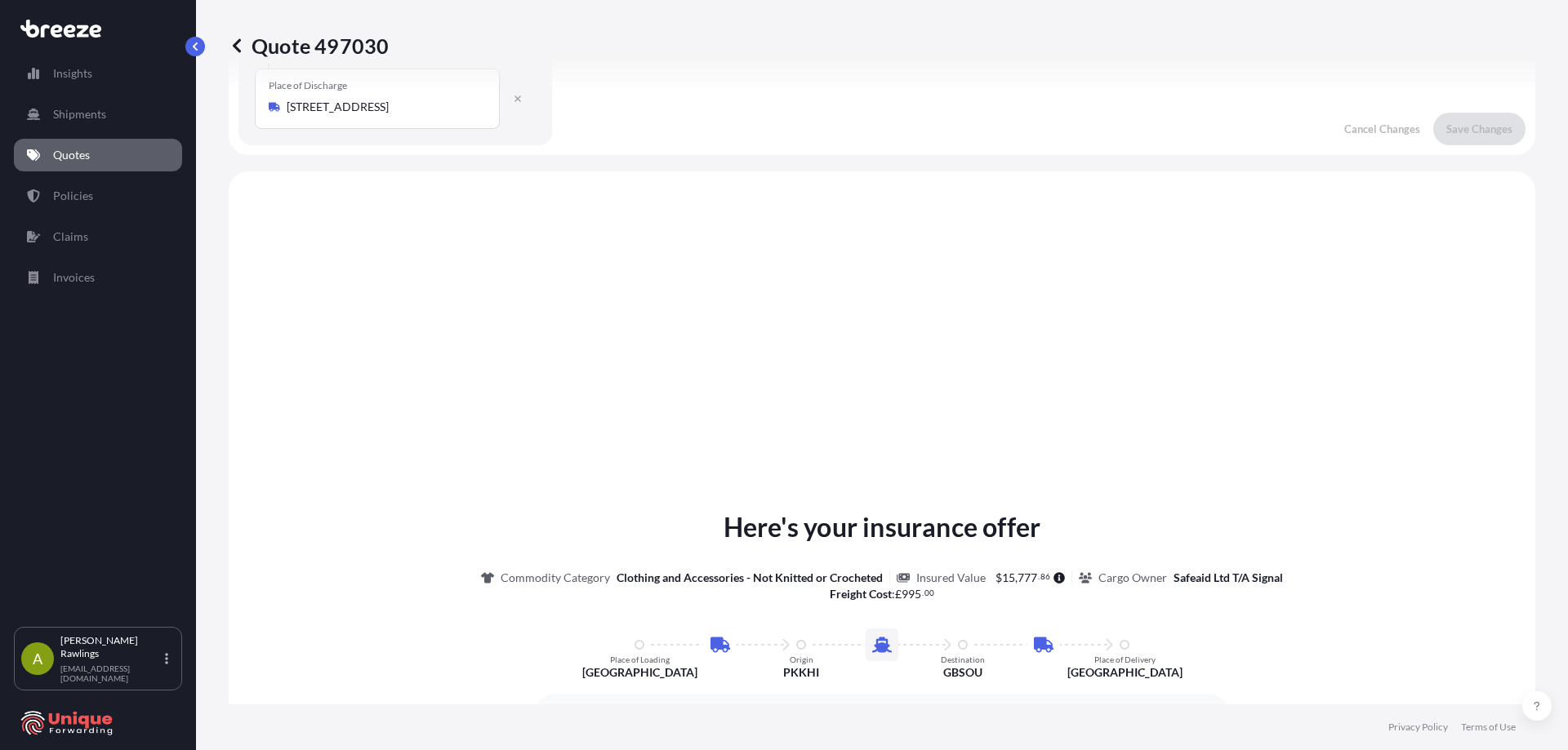
scroll to position [653, 0]
